Goal: Transaction & Acquisition: Purchase product/service

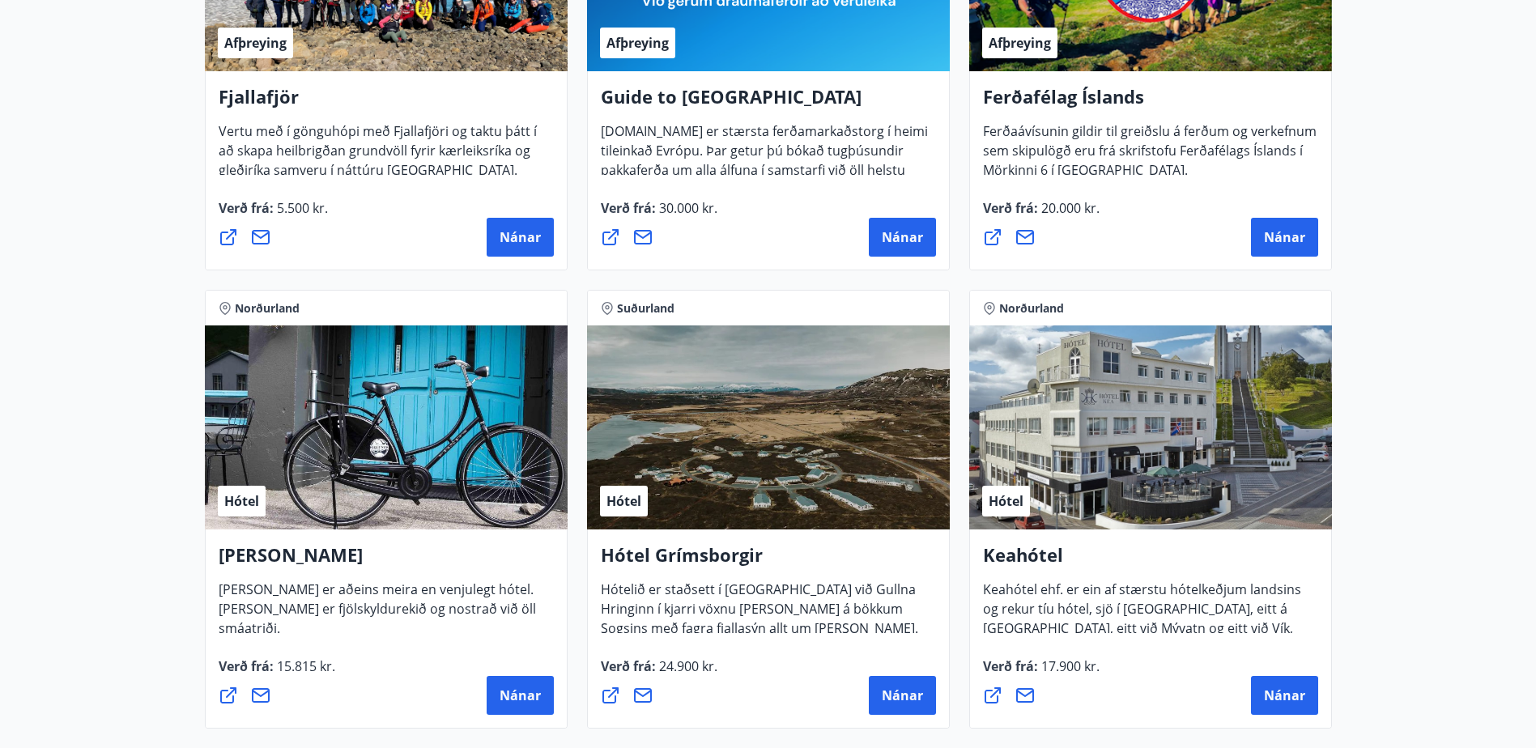
scroll to position [486, 0]
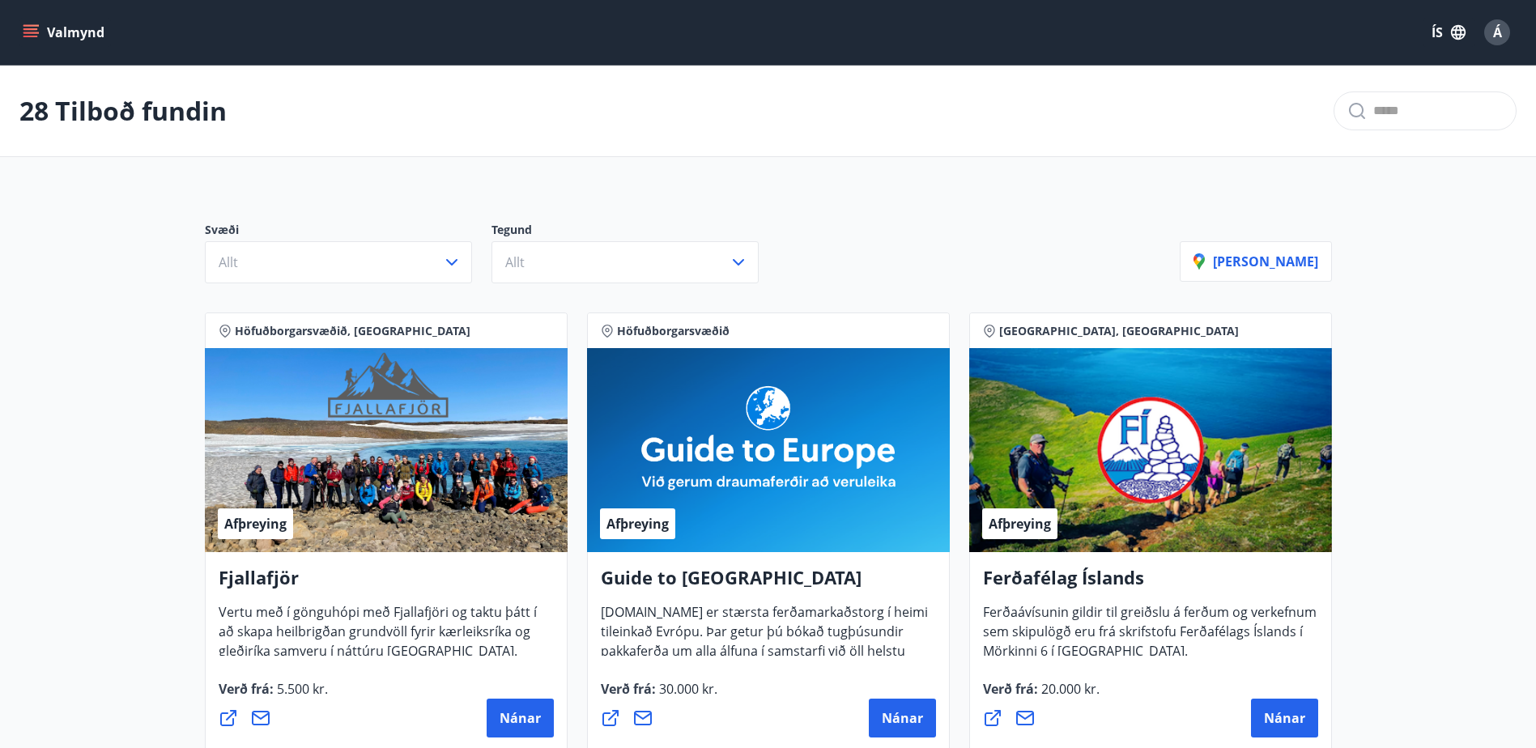
click at [31, 29] on icon "menu" at bounding box center [30, 29] width 15 height 2
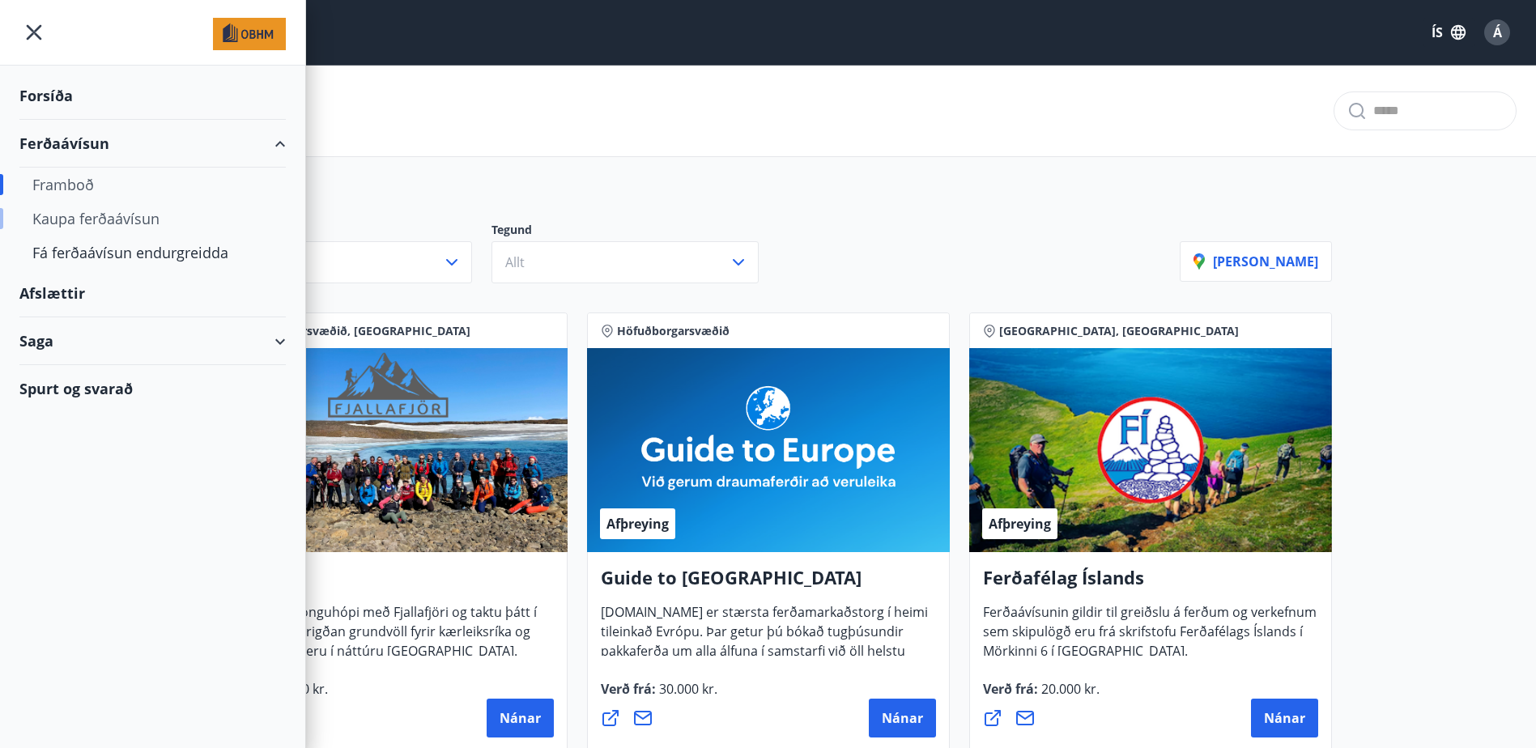
click at [94, 220] on div "Kaupa ferðaávísun" at bounding box center [152, 219] width 240 height 34
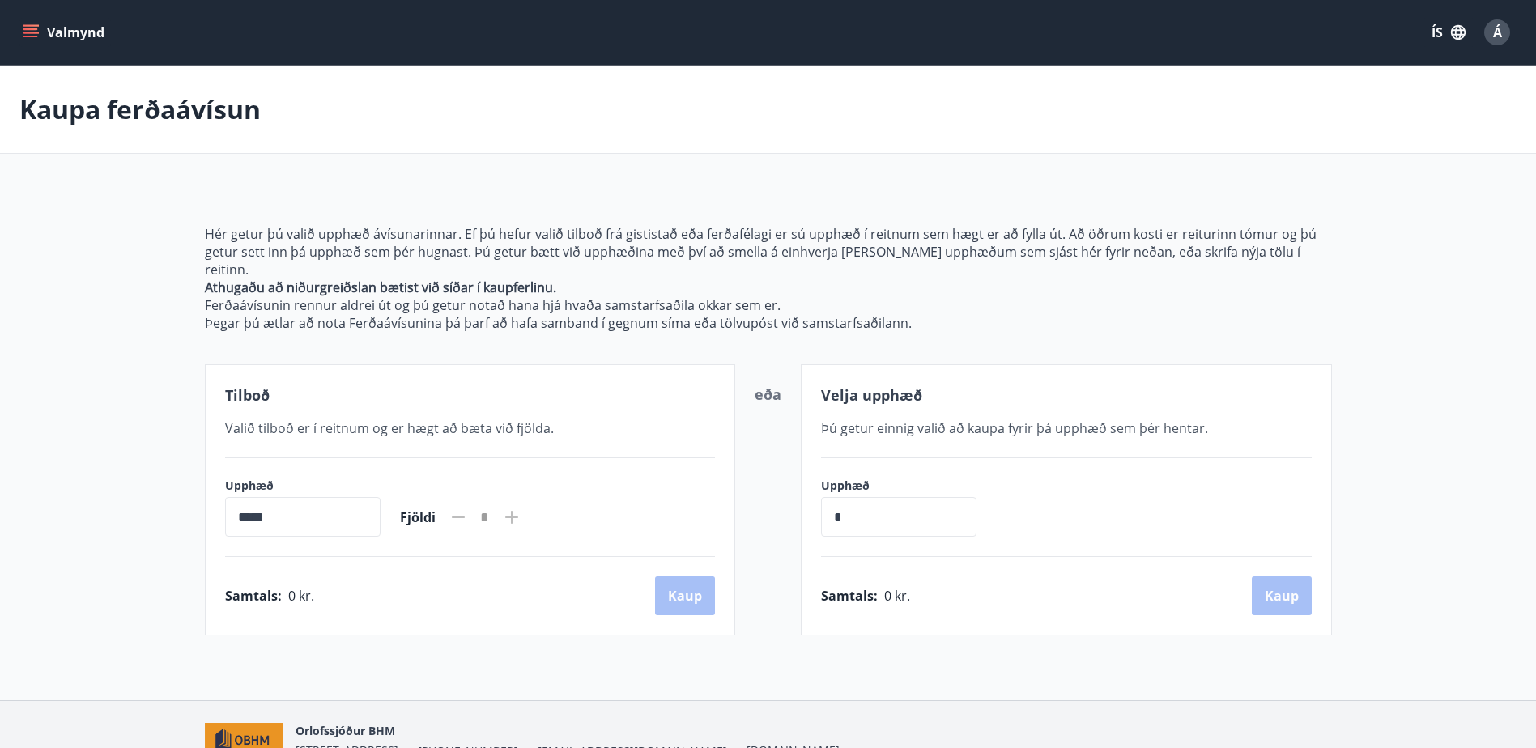
click at [291, 505] on input "*****" at bounding box center [302, 517] width 155 height 40
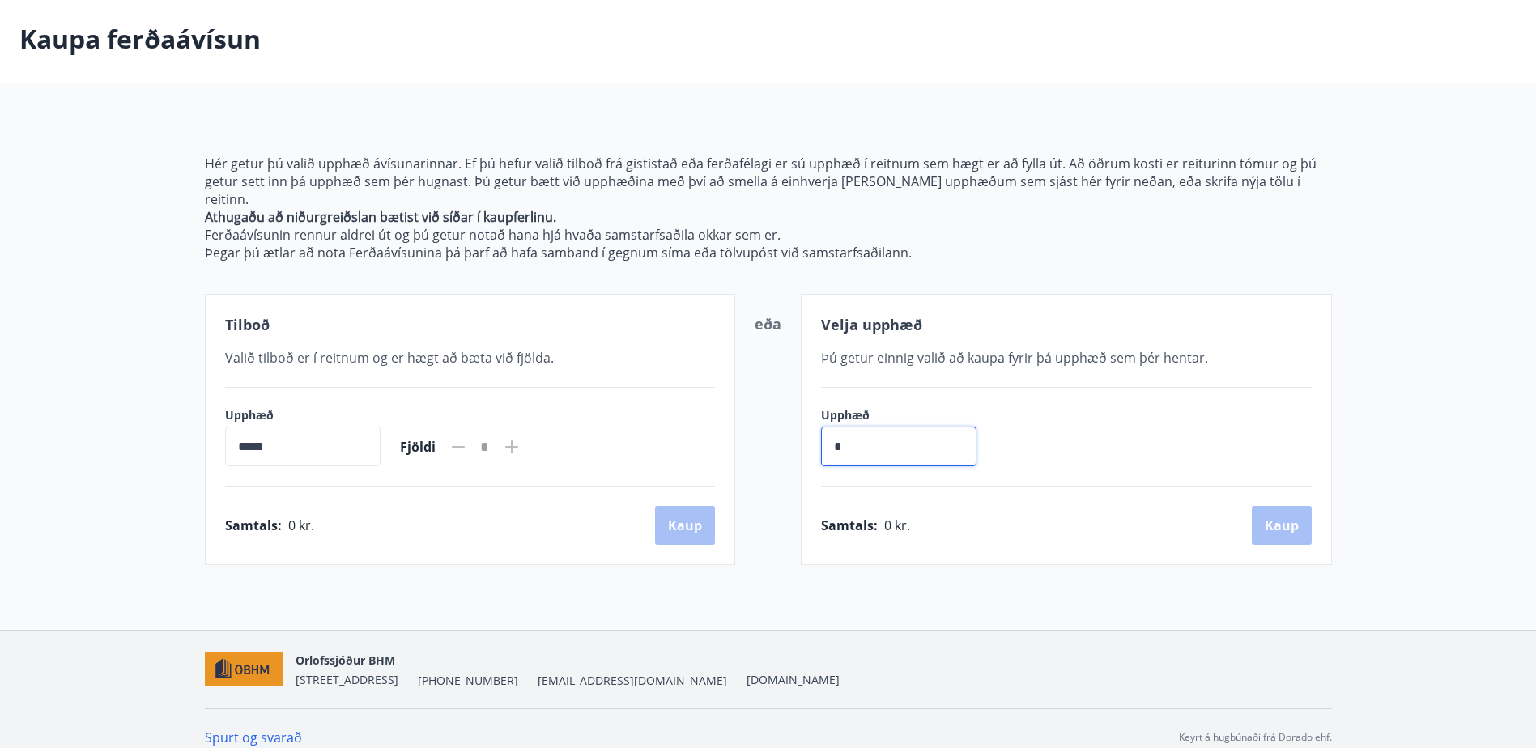
click at [857, 440] on input "*" at bounding box center [898, 447] width 155 height 40
drag, startPoint x: 863, startPoint y: 432, endPoint x: 813, endPoint y: 432, distance: 50.2
click at [813, 432] on div "Velja upphæð Þú getur einnig valið að [PERSON_NAME] fyrir þá upphæð sem þér hen…" at bounding box center [1066, 429] width 531 height 271
type input "******"
click at [1281, 506] on button "Kaup" at bounding box center [1282, 525] width 60 height 39
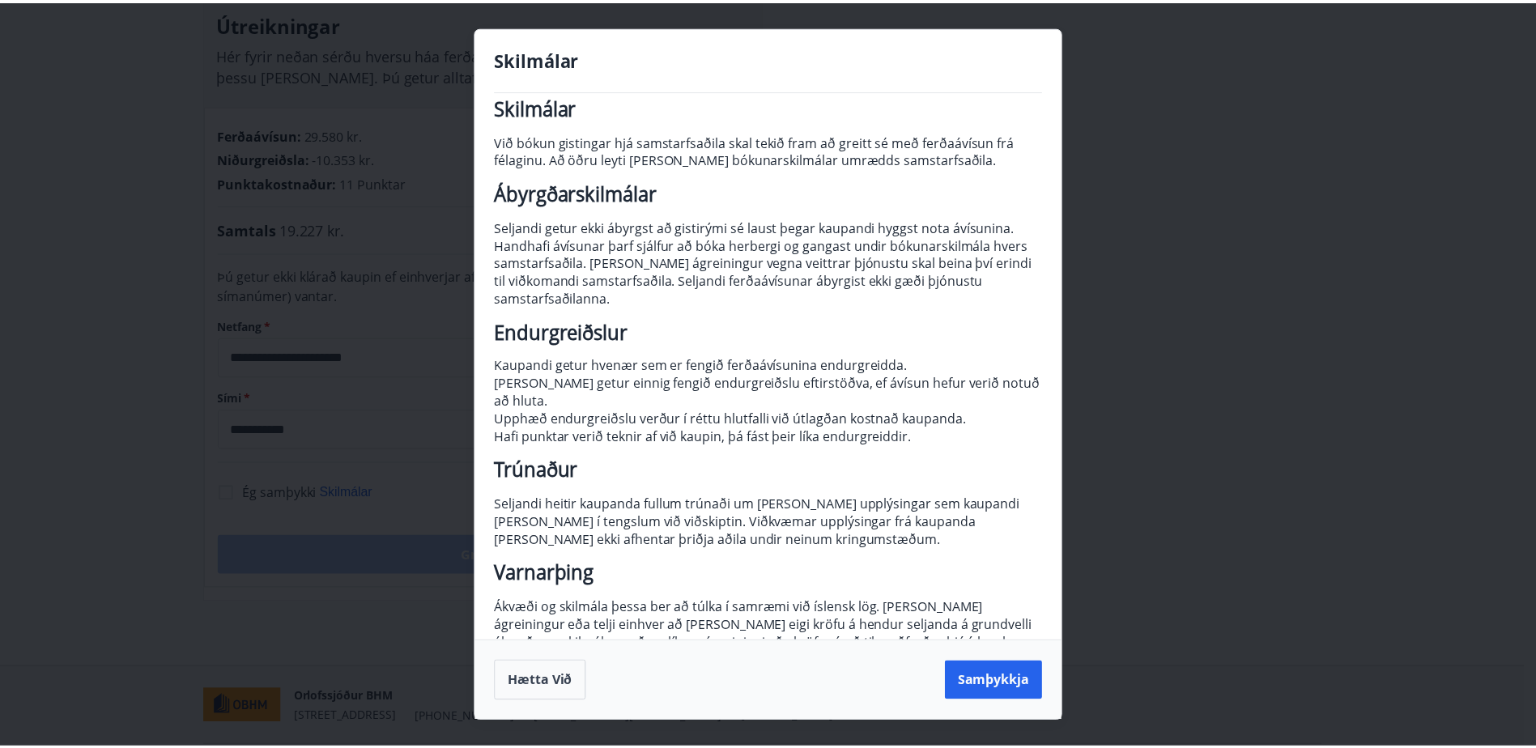
scroll to position [41, 0]
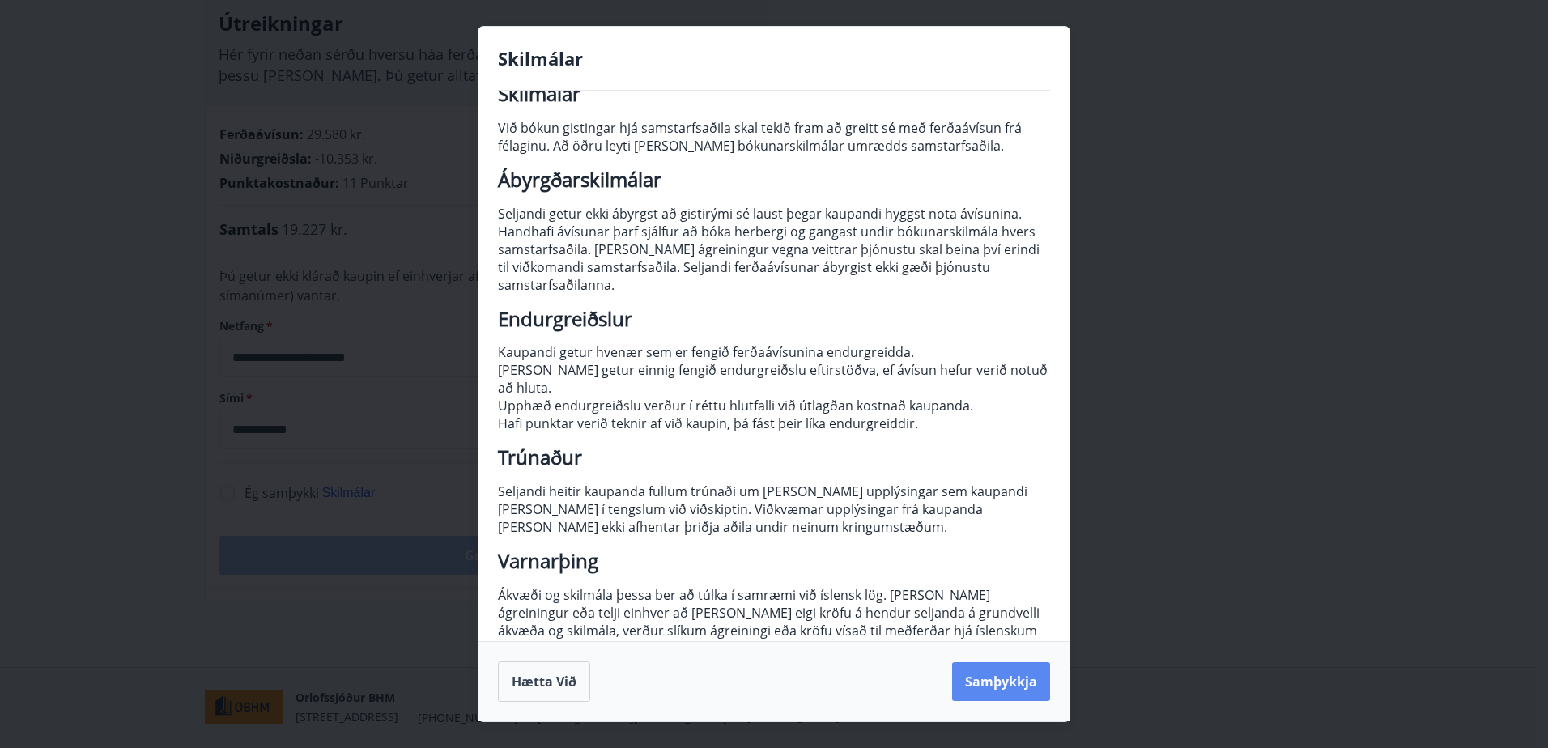
click at [1005, 678] on button "Samþykkja" at bounding box center [1001, 681] width 98 height 39
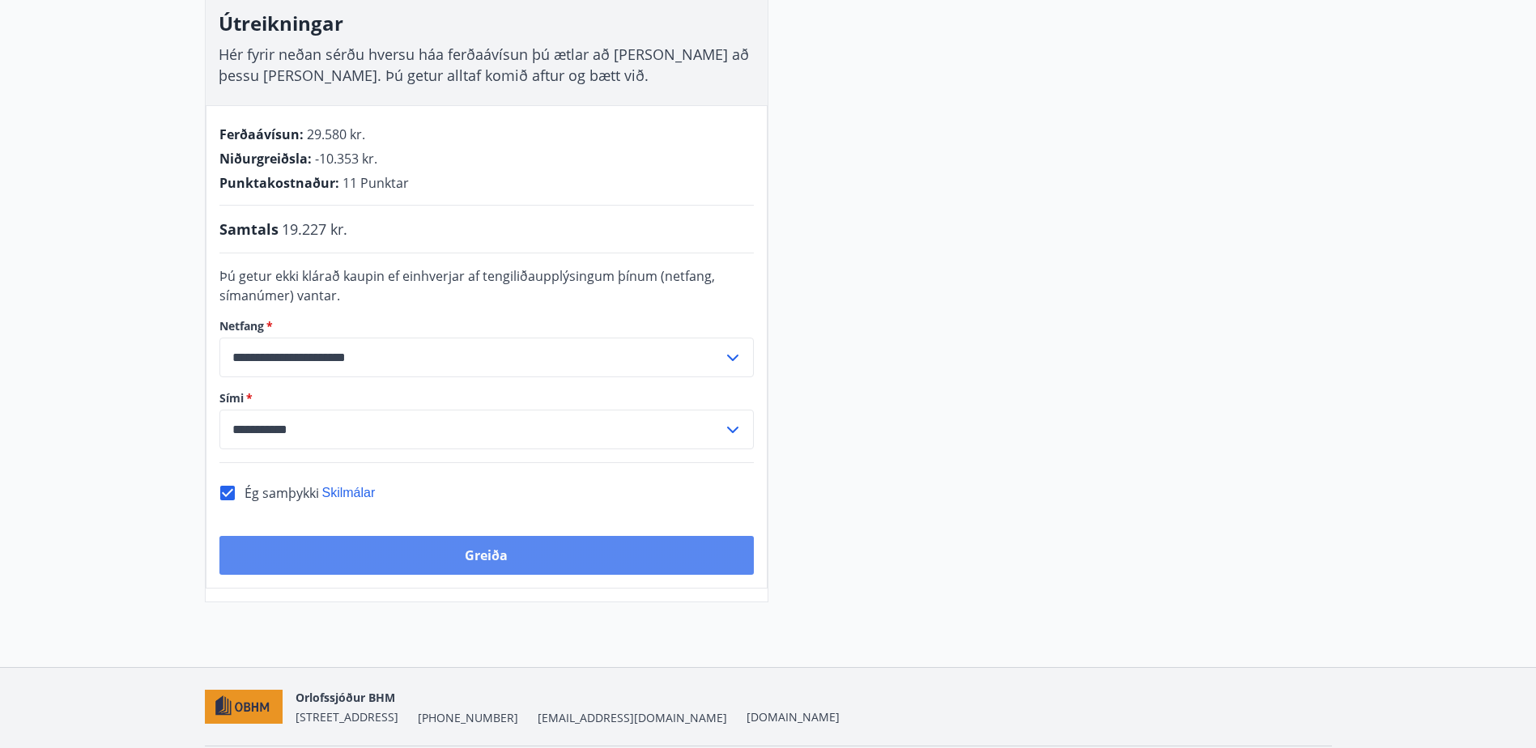
click at [534, 555] on button "Greiða" at bounding box center [486, 555] width 534 height 39
